Goal: Find contact information: Find contact information

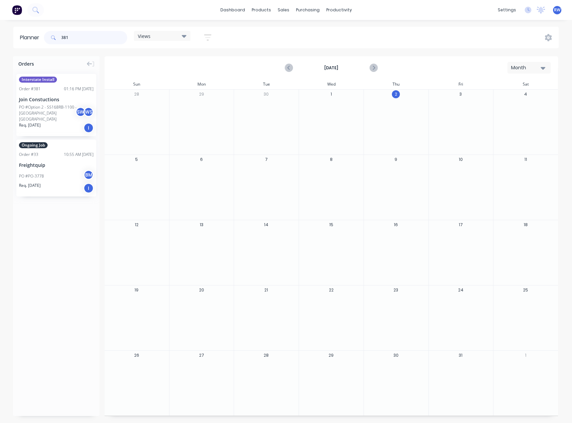
drag, startPoint x: 87, startPoint y: 37, endPoint x: 83, endPoint y: 37, distance: 4.0
click at [83, 37] on input "381" at bounding box center [94, 37] width 66 height 13
type input "3"
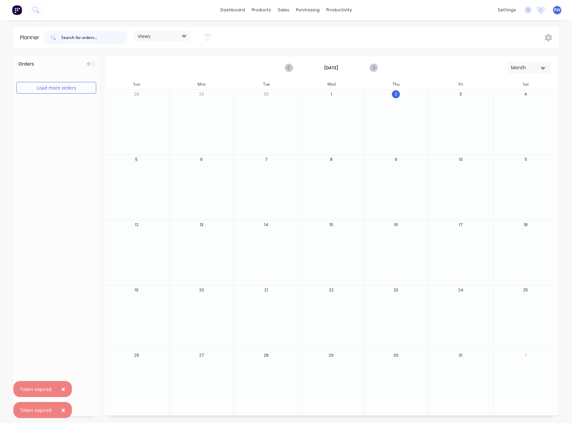
type input "4"
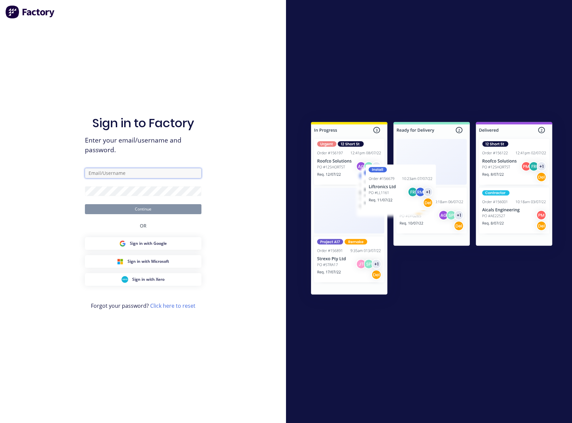
type input "[EMAIL_ADDRESS][DOMAIN_NAME]"
click at [144, 207] on button "Continue" at bounding box center [143, 209] width 117 height 10
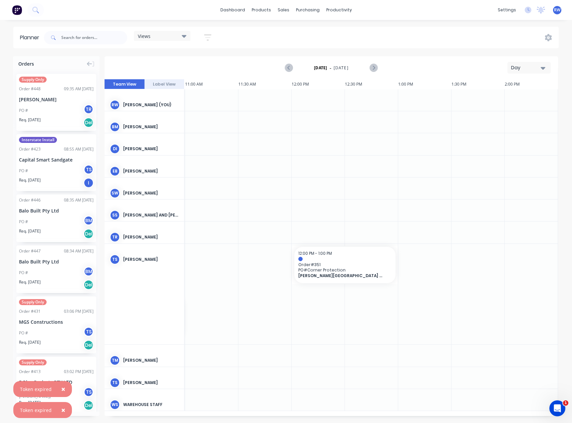
click at [48, 107] on div "PO # TR" at bounding box center [56, 110] width 75 height 13
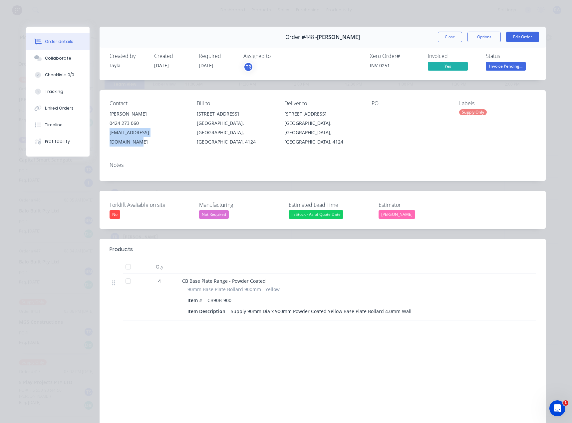
drag, startPoint x: 178, startPoint y: 133, endPoint x: 107, endPoint y: 135, distance: 70.9
click at [110, 135] on div "[EMAIL_ADDRESS][DOMAIN_NAME]" at bounding box center [148, 137] width 77 height 19
copy div "[EMAIL_ADDRESS][DOMAIN_NAME]"
